Goal: Navigation & Orientation: Find specific page/section

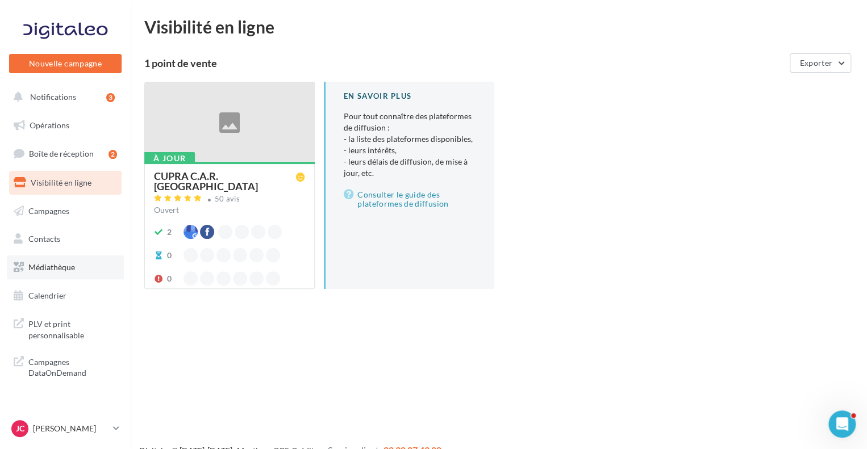
click at [60, 265] on span "Médiathèque" at bounding box center [51, 267] width 47 height 10
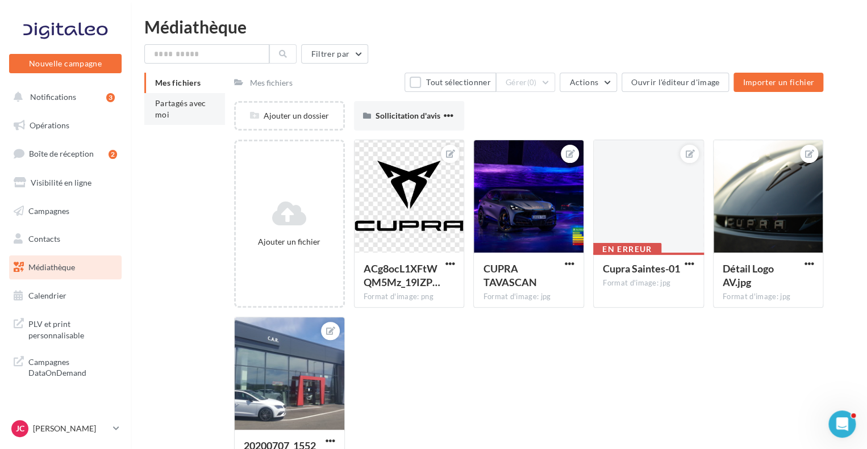
click at [189, 103] on span "Partagés avec moi" at bounding box center [180, 108] width 51 height 21
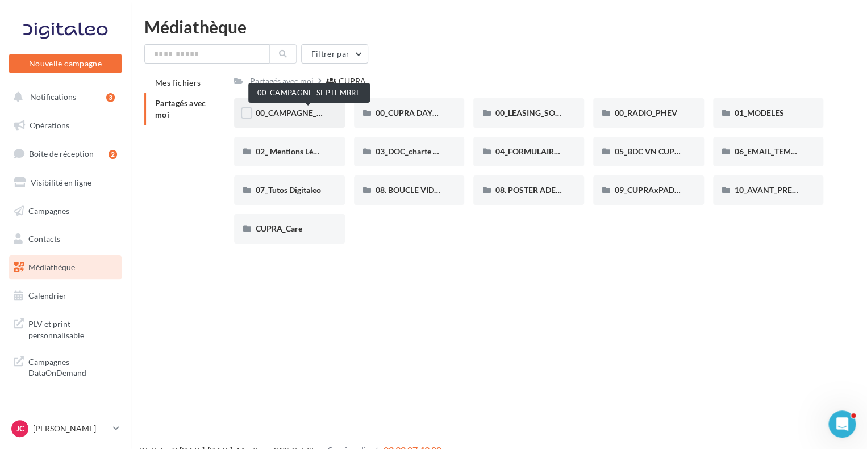
click at [317, 109] on span "00_CAMPAGNE_SEPTEMBRE" at bounding box center [309, 113] width 106 height 10
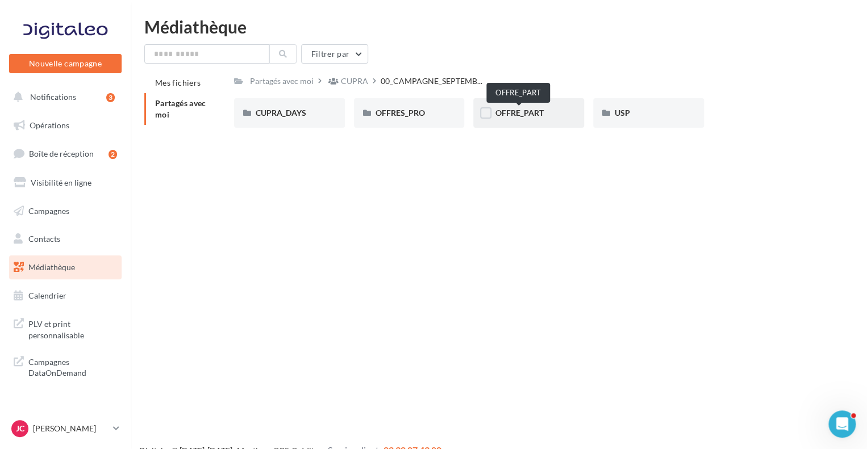
click at [520, 118] on span "OFFRE_PART" at bounding box center [519, 113] width 48 height 10
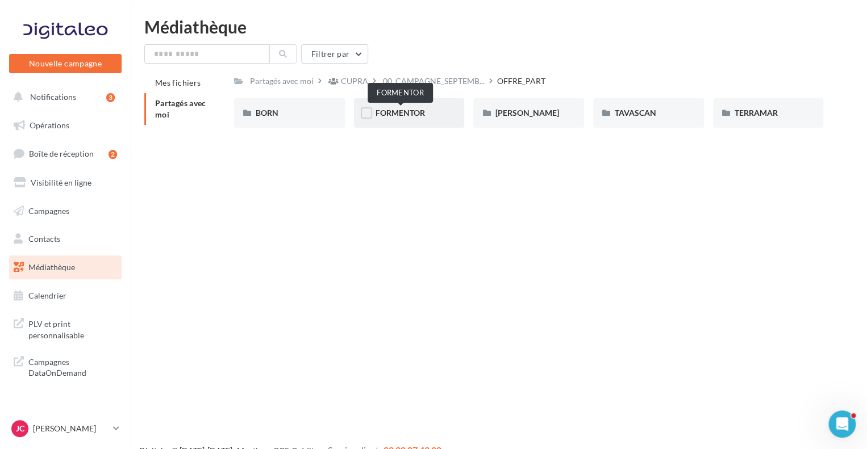
click at [419, 112] on span "FORMENTOR" at bounding box center [399, 113] width 49 height 10
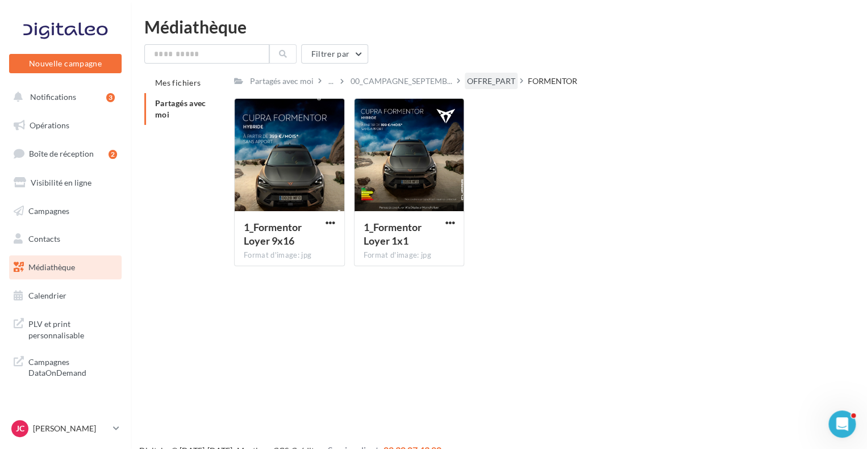
click at [479, 81] on div "OFFRE_PART" at bounding box center [491, 81] width 48 height 11
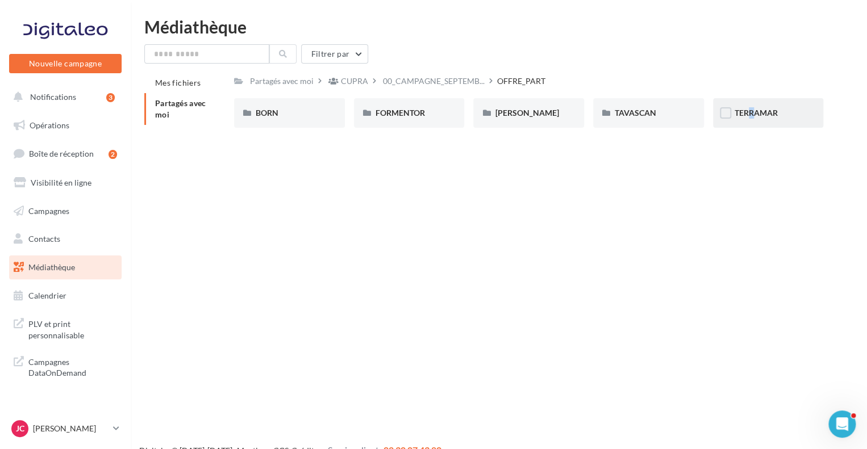
click at [741, 111] on span "TERRAMAR" at bounding box center [755, 113] width 43 height 10
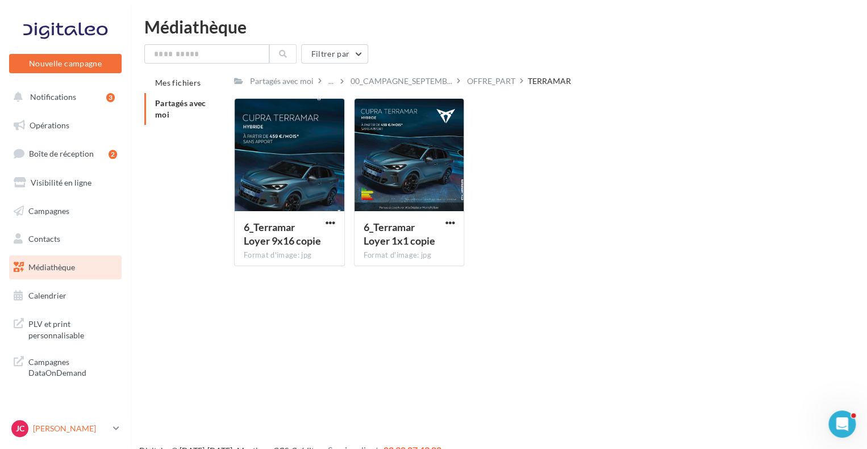
click at [102, 429] on p "[PERSON_NAME]" at bounding box center [71, 428] width 76 height 11
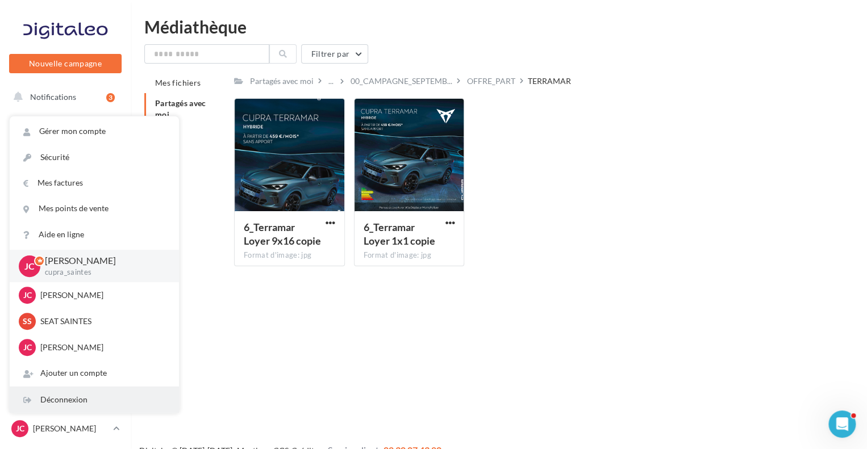
click at [77, 403] on div "Déconnexion" at bounding box center [94, 400] width 169 height 26
